Goal: Communication & Community: Answer question/provide support

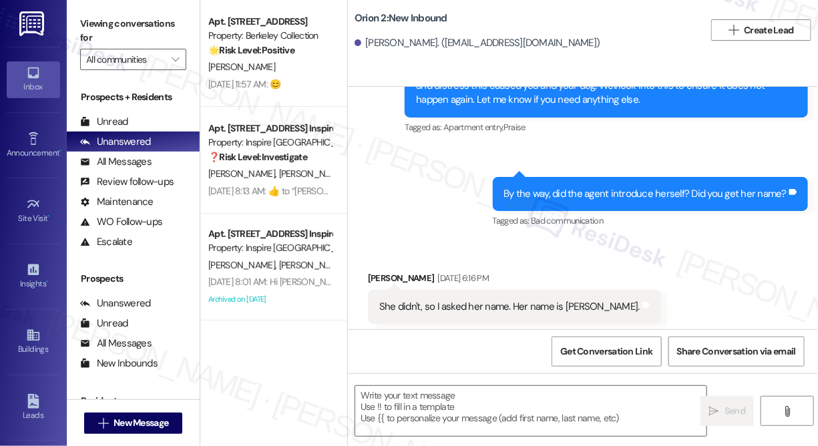
type textarea "Fetching suggested responses. Please feel free to read through the conversation…"
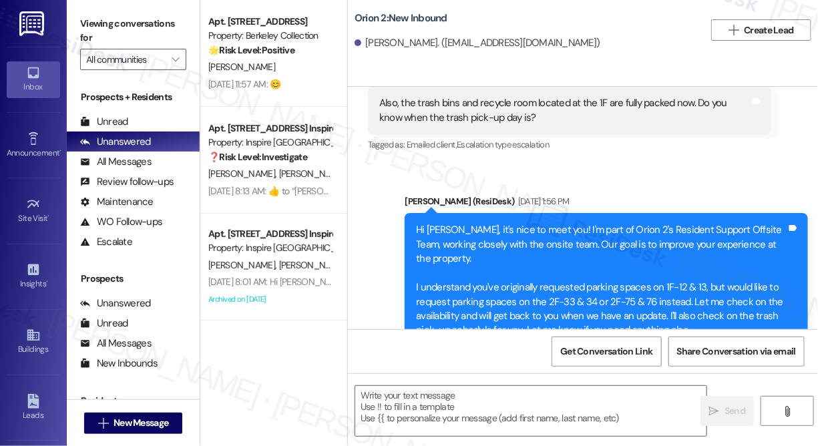
scroll to position [1082, 0]
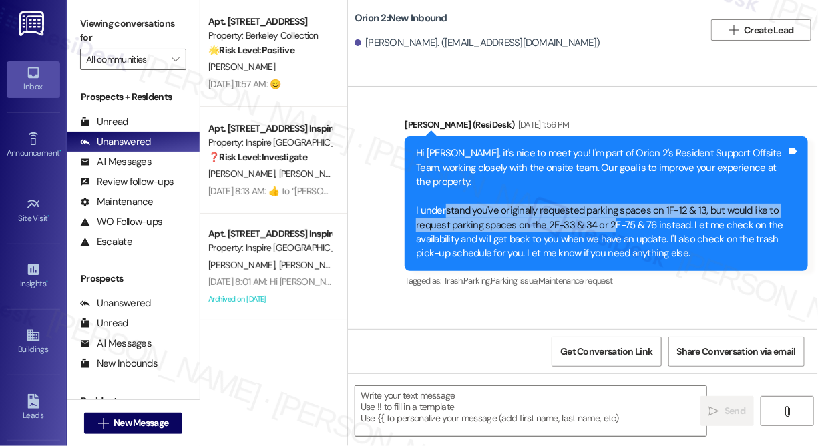
drag, startPoint x: 445, startPoint y: 208, endPoint x: 610, endPoint y: 222, distance: 166.2
click at [610, 222] on div "Hi Hyangrim, it's nice to meet you! I'm part of Orion 2's Resident Support Offs…" at bounding box center [601, 203] width 371 height 114
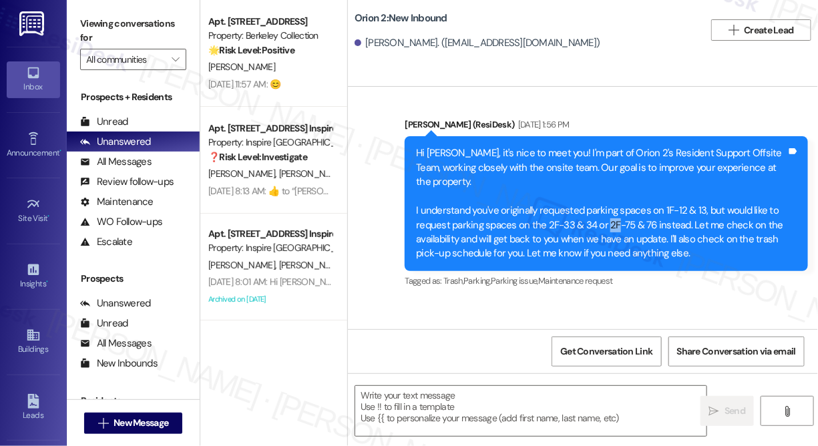
click at [610, 222] on div "Hi Hyangrim, it's nice to meet you! I'm part of Orion 2's Resident Support Offs…" at bounding box center [601, 203] width 371 height 114
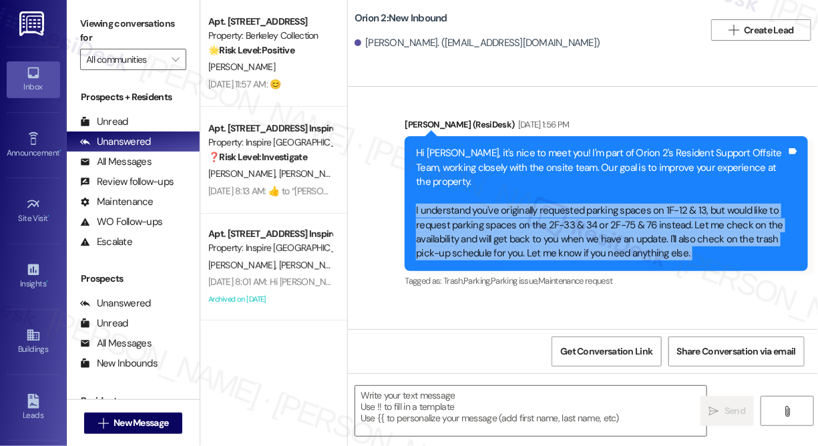
click at [610, 222] on div "Hi Hyangrim, it's nice to meet you! I'm part of Orion 2's Resident Support Offs…" at bounding box center [601, 203] width 371 height 114
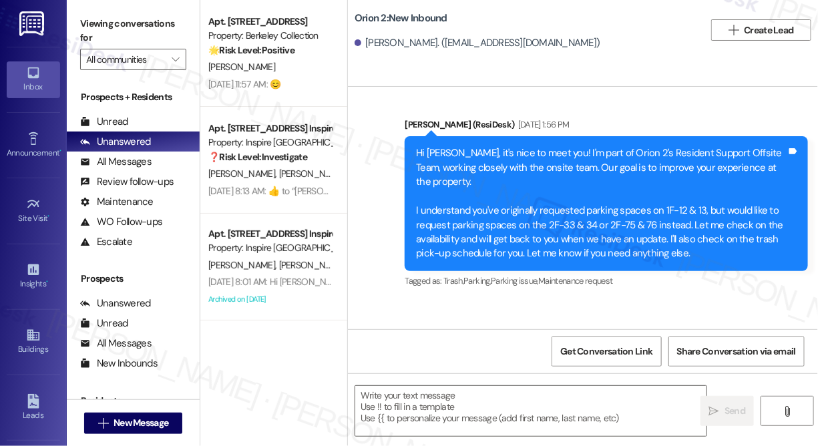
click at [614, 158] on div "Hi Hyangrim, it's nice to meet you! I'm part of Orion 2's Resident Support Offs…" at bounding box center [601, 203] width 371 height 114
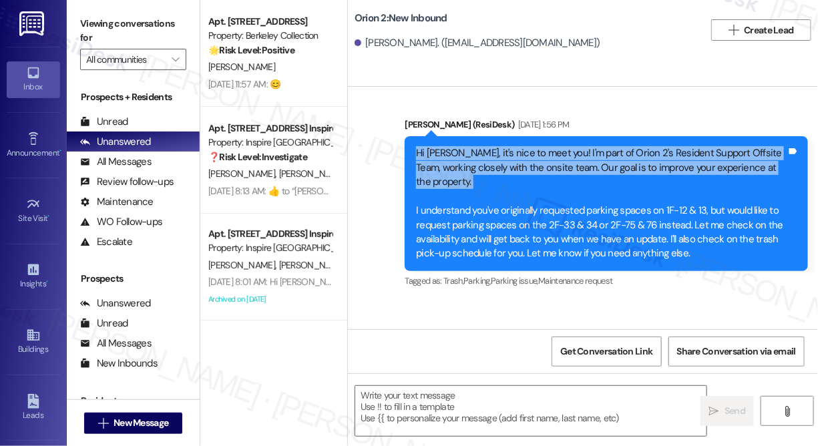
click at [614, 158] on div "Hi Hyangrim, it's nice to meet you! I'm part of Orion 2's Resident Support Offs…" at bounding box center [601, 203] width 371 height 114
click at [555, 213] on div "Hi Hyangrim, it's nice to meet you! I'm part of Orion 2's Resident Support Offs…" at bounding box center [601, 203] width 371 height 114
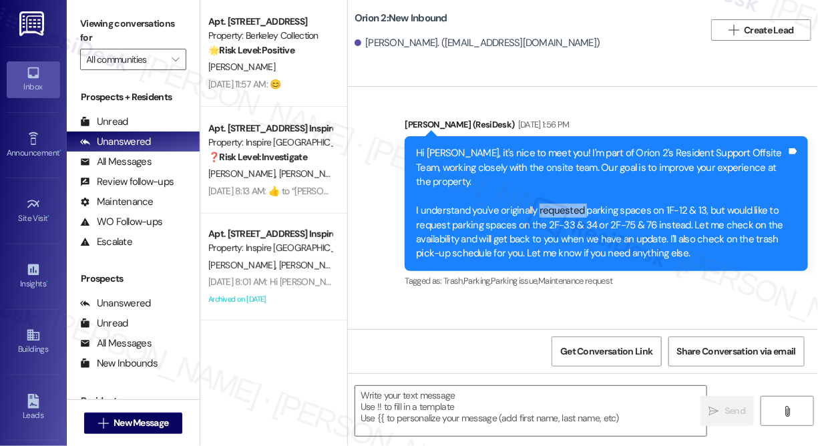
click at [555, 213] on div "Hi Hyangrim, it's nice to meet you! I'm part of Orion 2's Resident Support Offs…" at bounding box center [601, 203] width 371 height 114
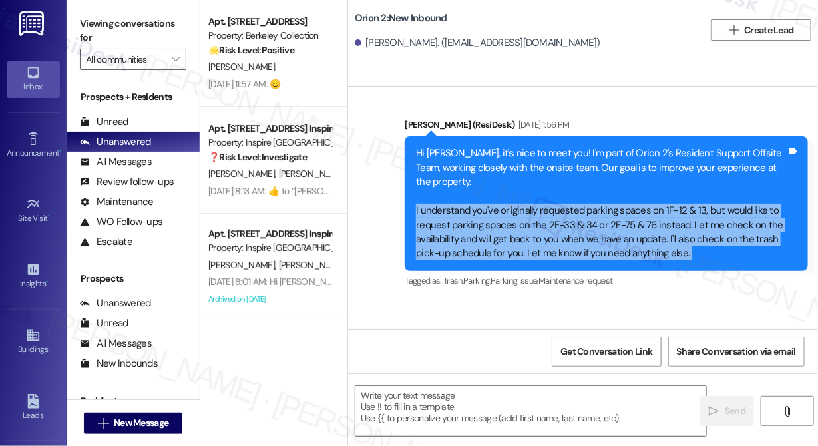
click at [555, 213] on div "Hi Hyangrim, it's nice to meet you! I'm part of Orion 2's Resident Support Offs…" at bounding box center [601, 203] width 371 height 114
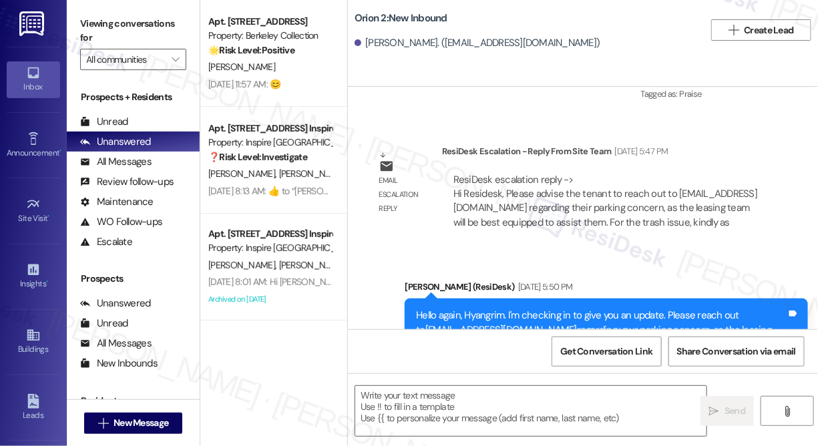
scroll to position [1803, 0]
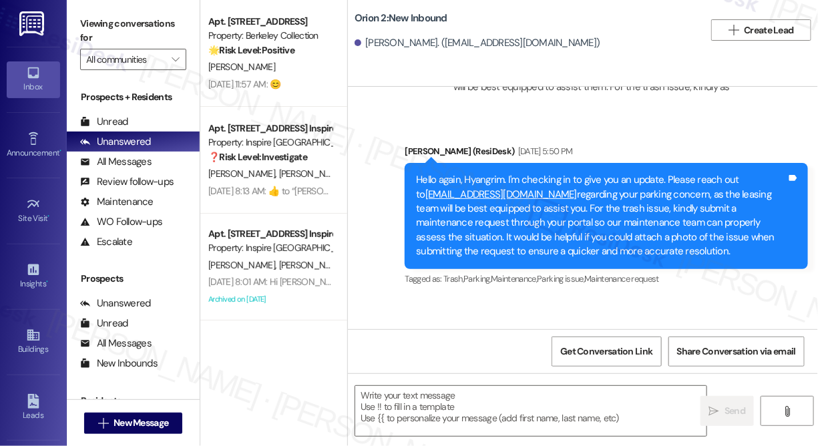
drag, startPoint x: 602, startPoint y: 210, endPoint x: 682, endPoint y: 248, distance: 88.7
click at [682, 248] on div "Hello again, Hyangrim. I'm checking in to give you an update. Please reach out …" at bounding box center [601, 216] width 371 height 86
click at [681, 248] on div "Hello again, Hyangrim. I'm checking in to give you an update. Please reach out …" at bounding box center [601, 216] width 371 height 86
drag, startPoint x: 638, startPoint y: 246, endPoint x: 608, endPoint y: 199, distance: 55.2
click at [608, 199] on div "Hello again, Hyangrim. I'm checking in to give you an update. Please reach out …" at bounding box center [601, 216] width 371 height 86
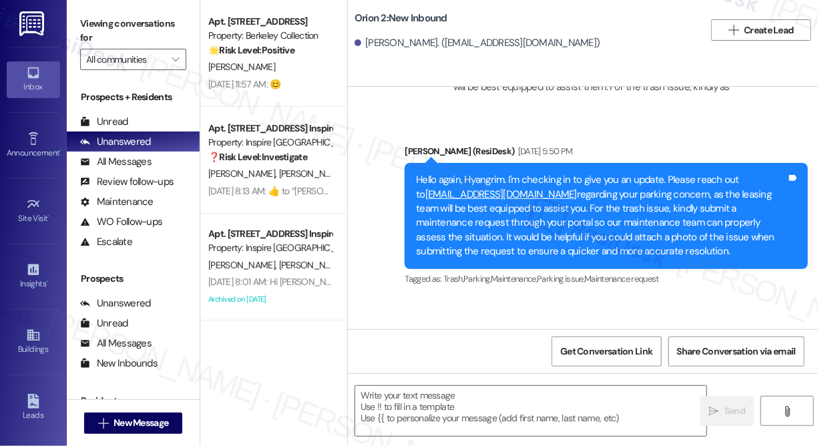
scroll to position [900, 0]
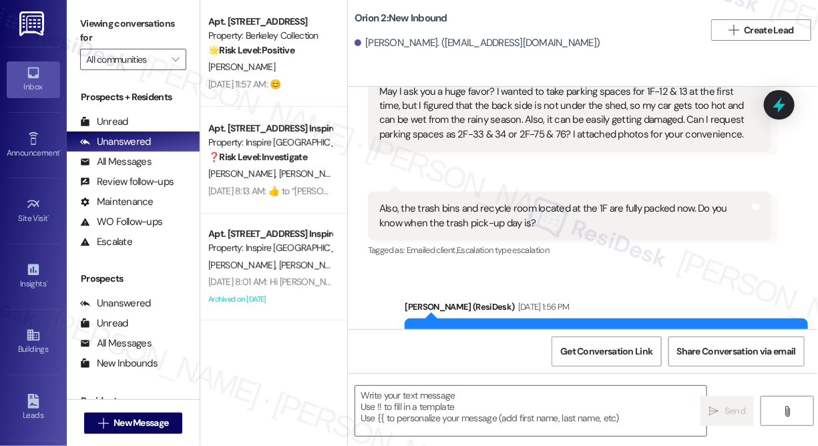
drag, startPoint x: 761, startPoint y: 53, endPoint x: 689, endPoint y: 35, distance: 74.2
click at [761, 53] on div "Orion 2: New Inbound Hyangrim Lee. (gogorim89@gmail.com)  Create Lead" at bounding box center [583, 29] width 470 height 53
